Goal: Find specific page/section

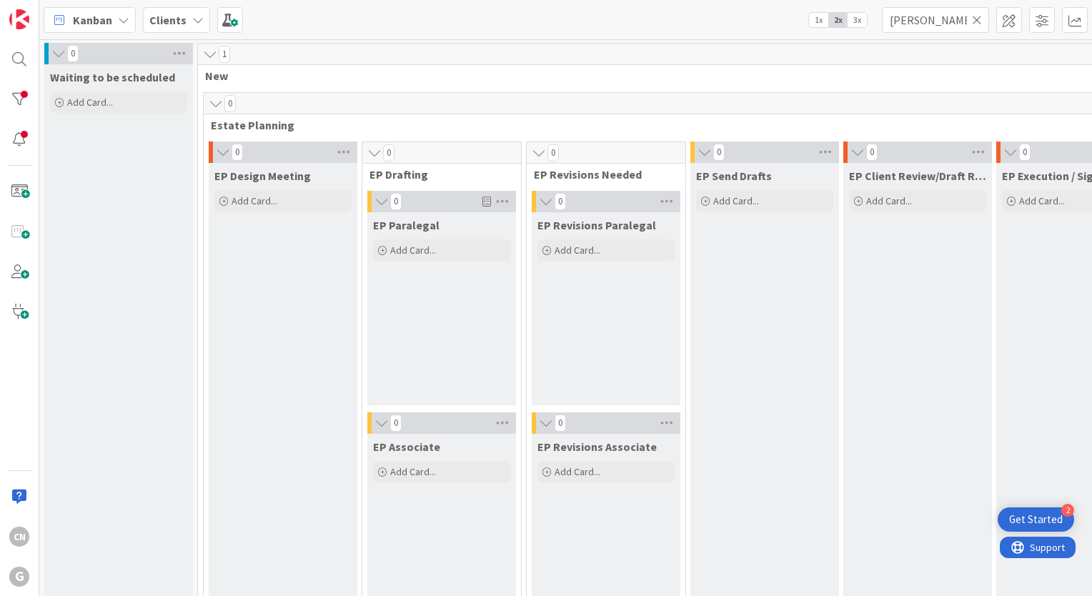
scroll to position [0, 165]
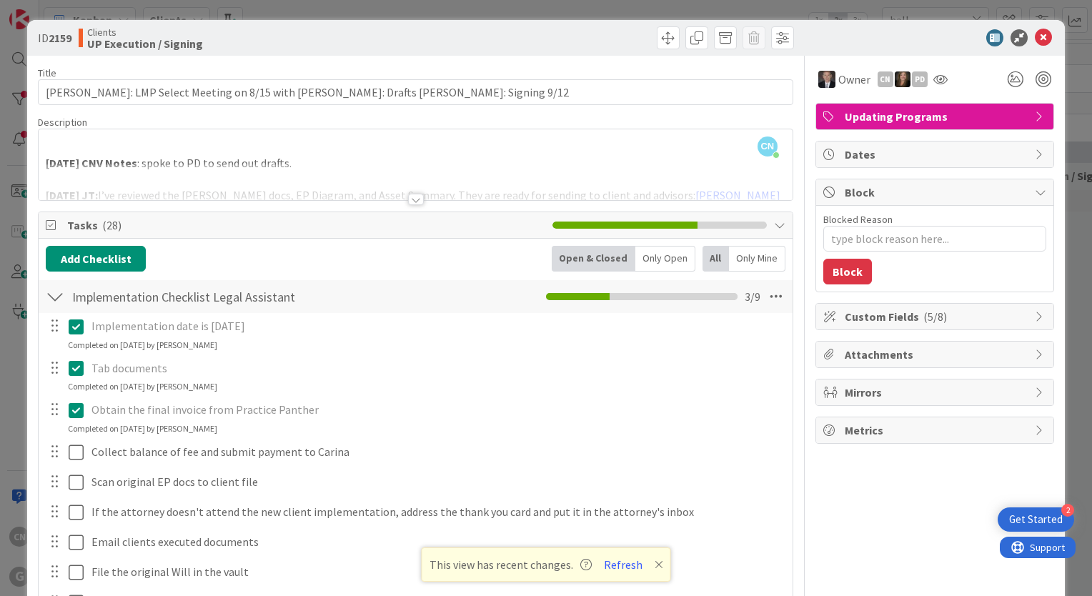
scroll to position [2000, 456]
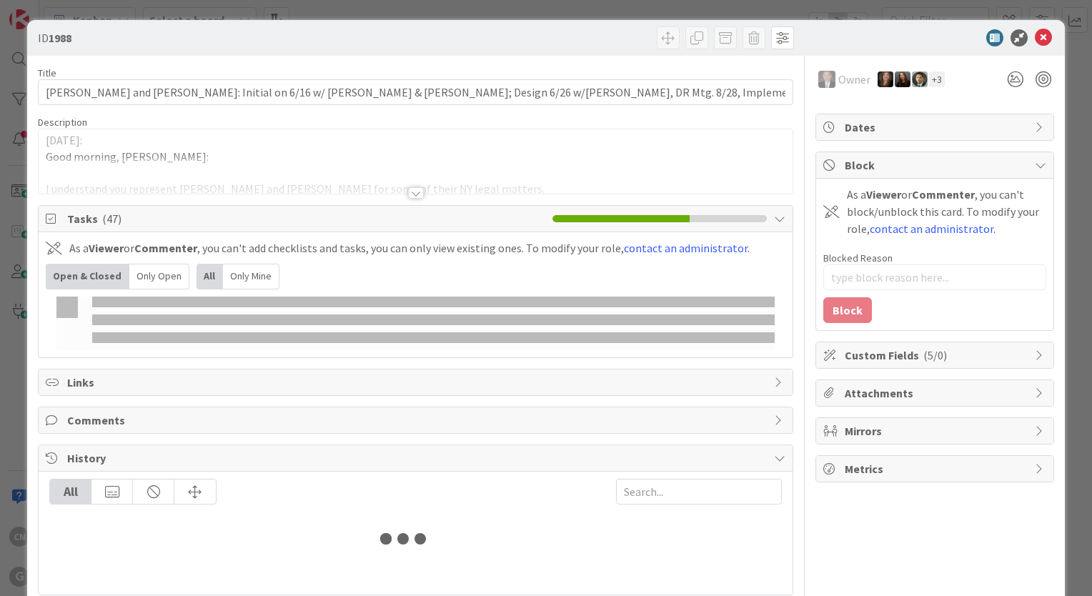
type input "hall"
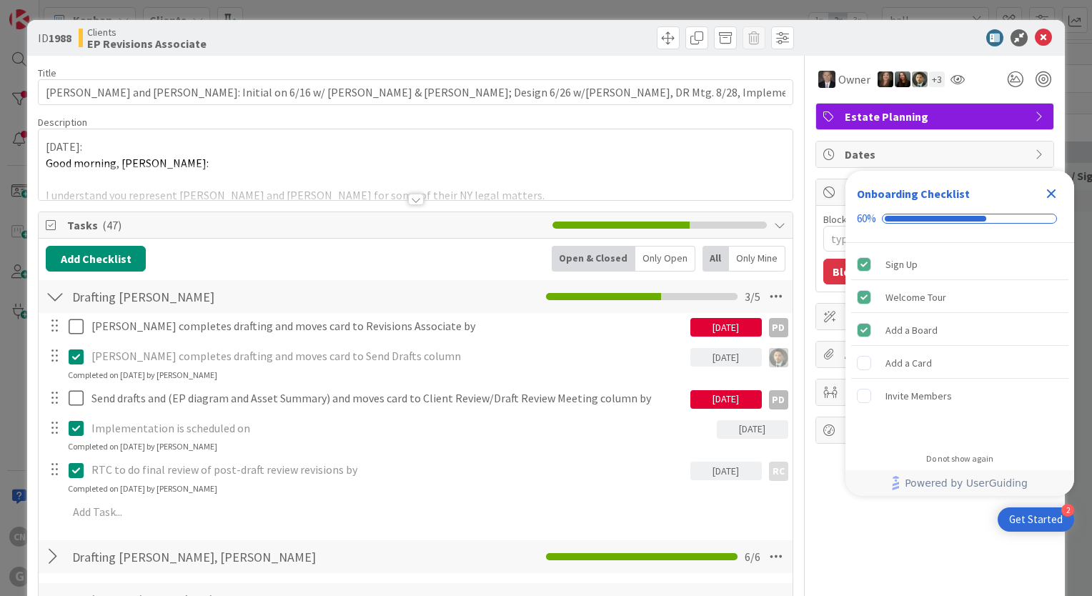
type textarea "x"
drag, startPoint x: 1054, startPoint y: 195, endPoint x: 1032, endPoint y: 119, distance: 79.6
click at [1053, 193] on icon "Close Checklist" at bounding box center [1051, 193] width 9 height 9
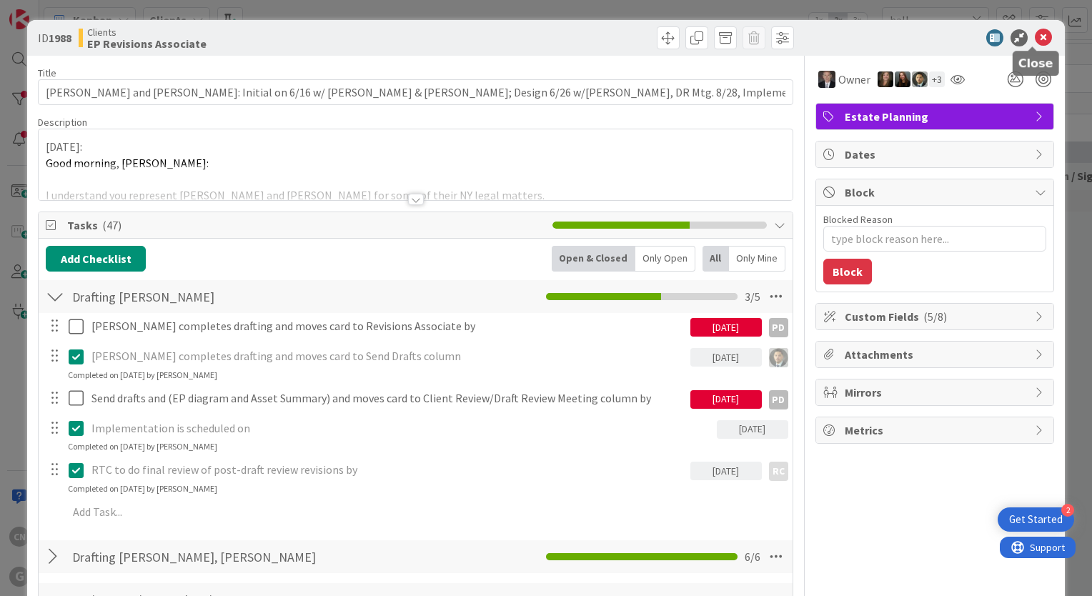
click at [1035, 39] on icon at bounding box center [1043, 37] width 17 height 17
